Goal: Navigation & Orientation: Find specific page/section

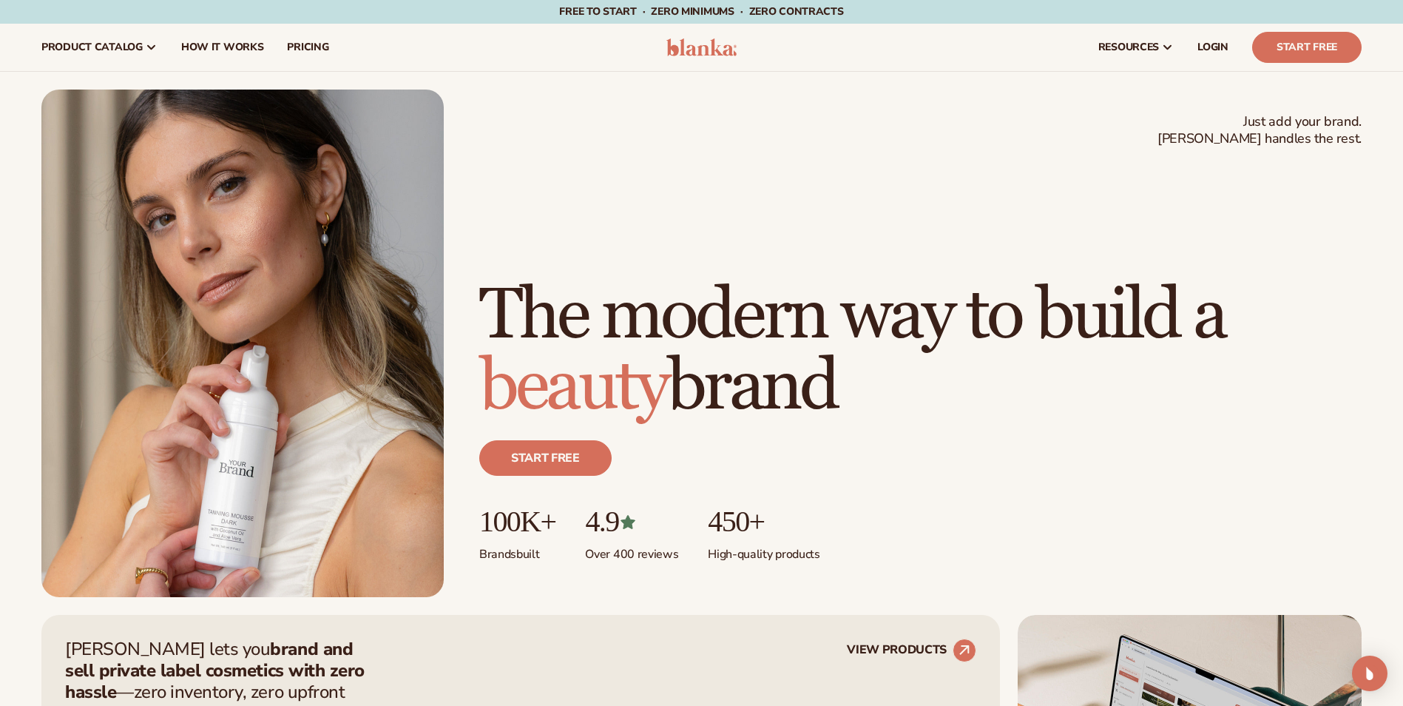
drag, startPoint x: 1203, startPoint y: 41, endPoint x: 905, endPoint y: 109, distance: 305.6
click at [1203, 41] on span "LOGIN" at bounding box center [1213, 47] width 31 height 12
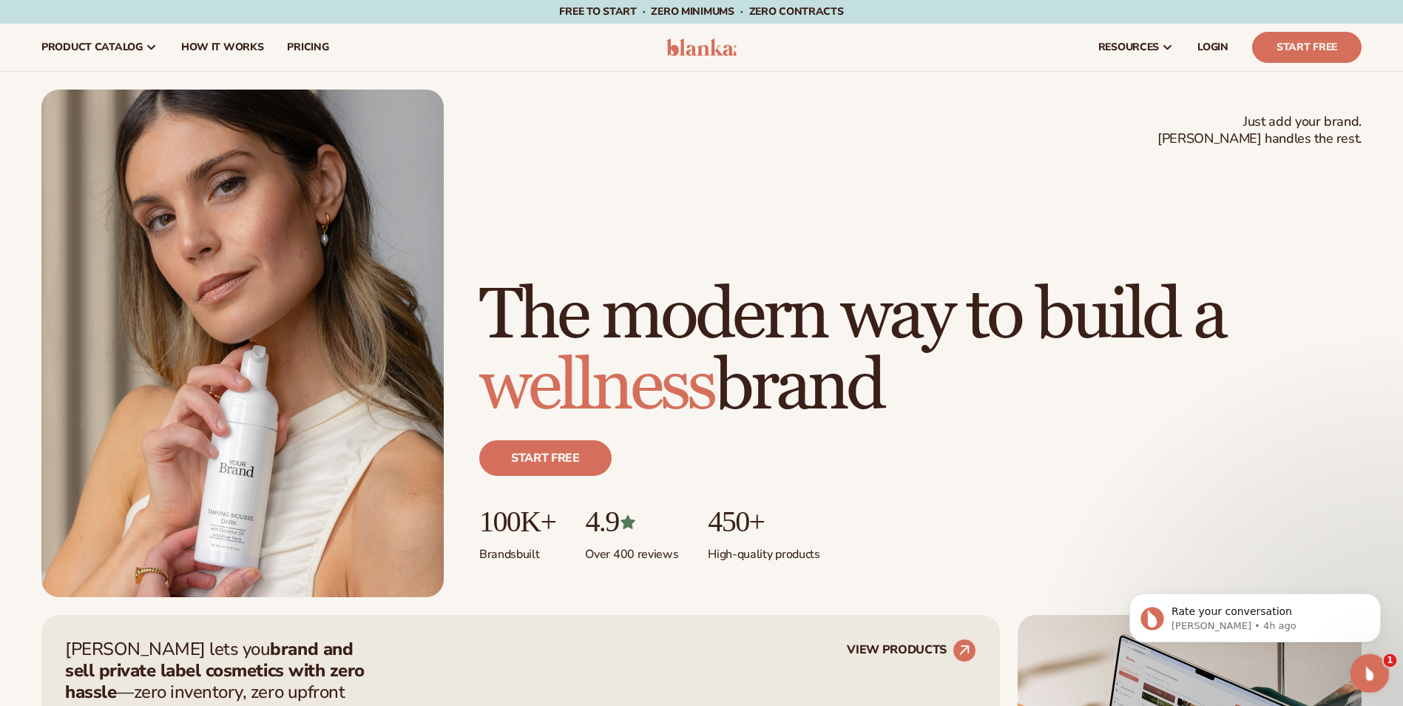
click at [1367, 669] on icon "Open Intercom Messenger" at bounding box center [1368, 671] width 24 height 24
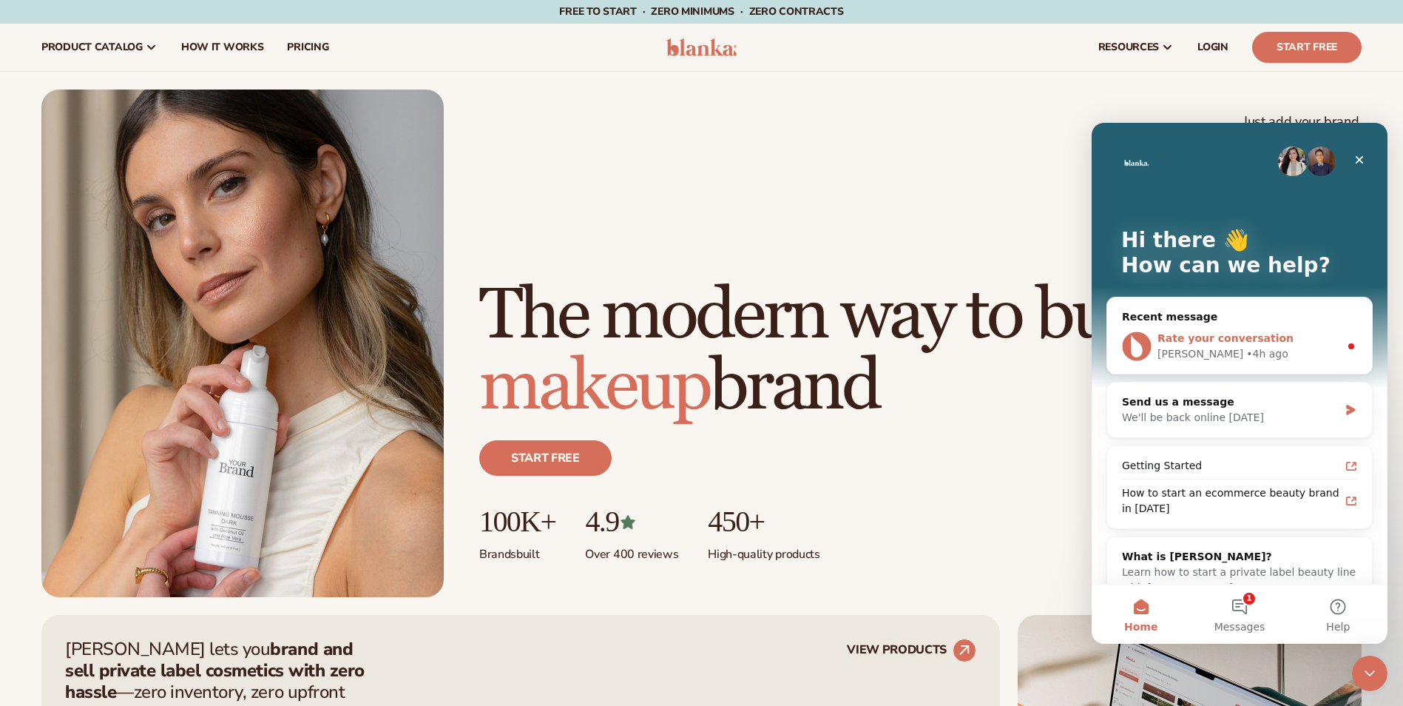
click at [1229, 341] on span "Rate your conversation" at bounding box center [1226, 338] width 136 height 12
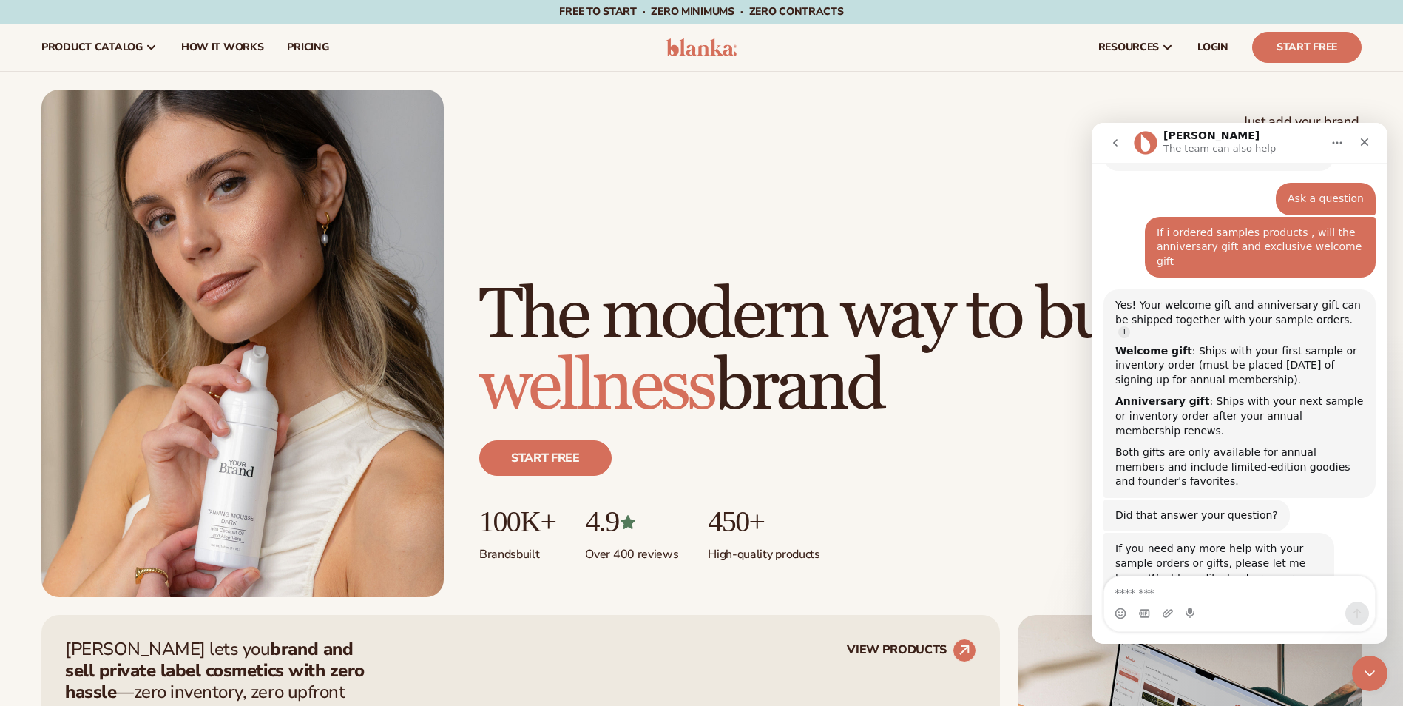
scroll to position [128, 0]
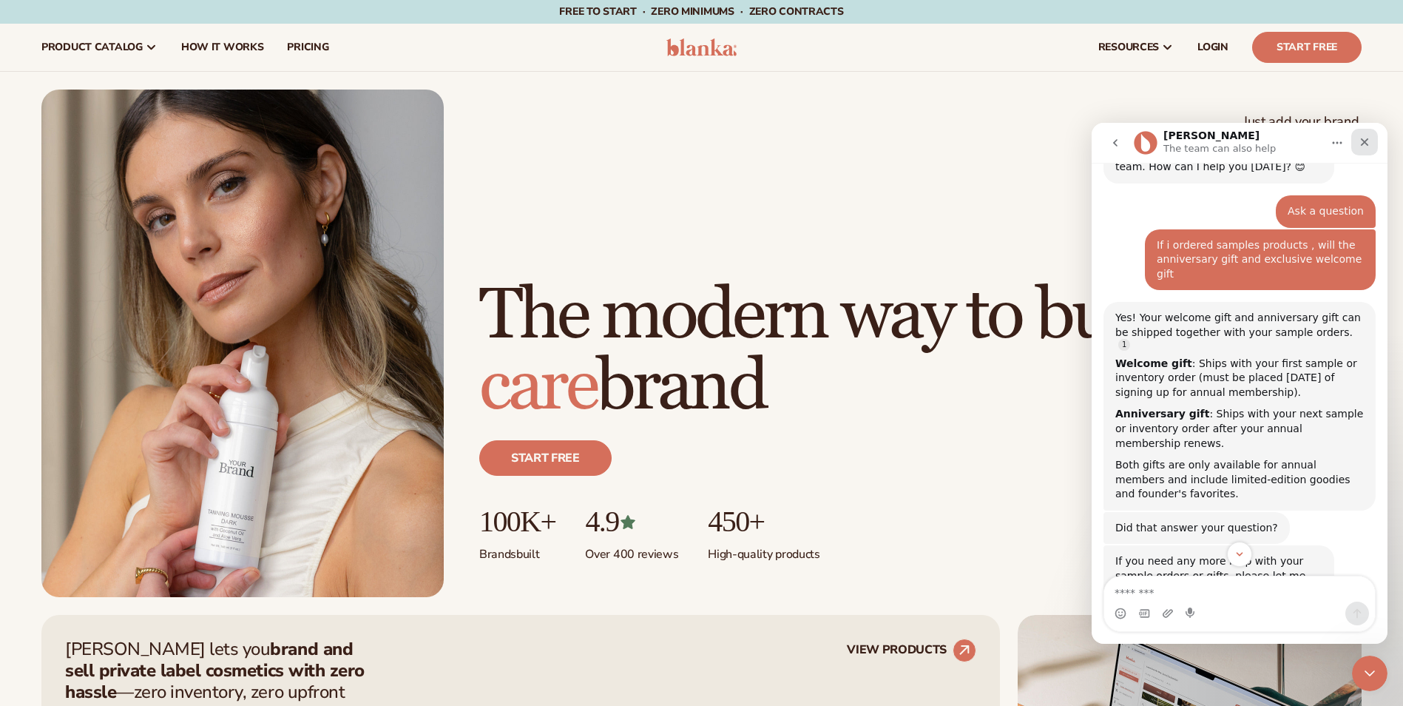
click at [1365, 148] on div "Close" at bounding box center [1364, 142] width 27 height 27
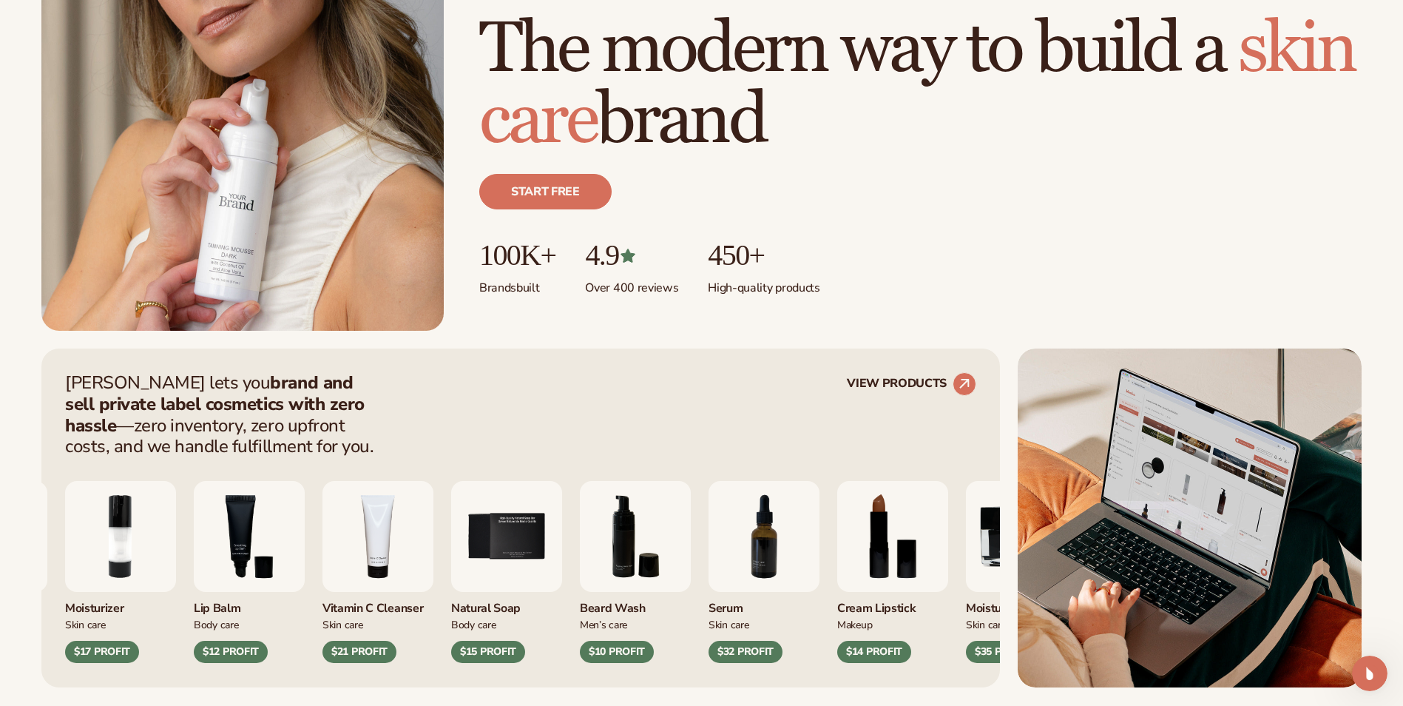
scroll to position [296, 0]
